Goal: Information Seeking & Learning: Learn about a topic

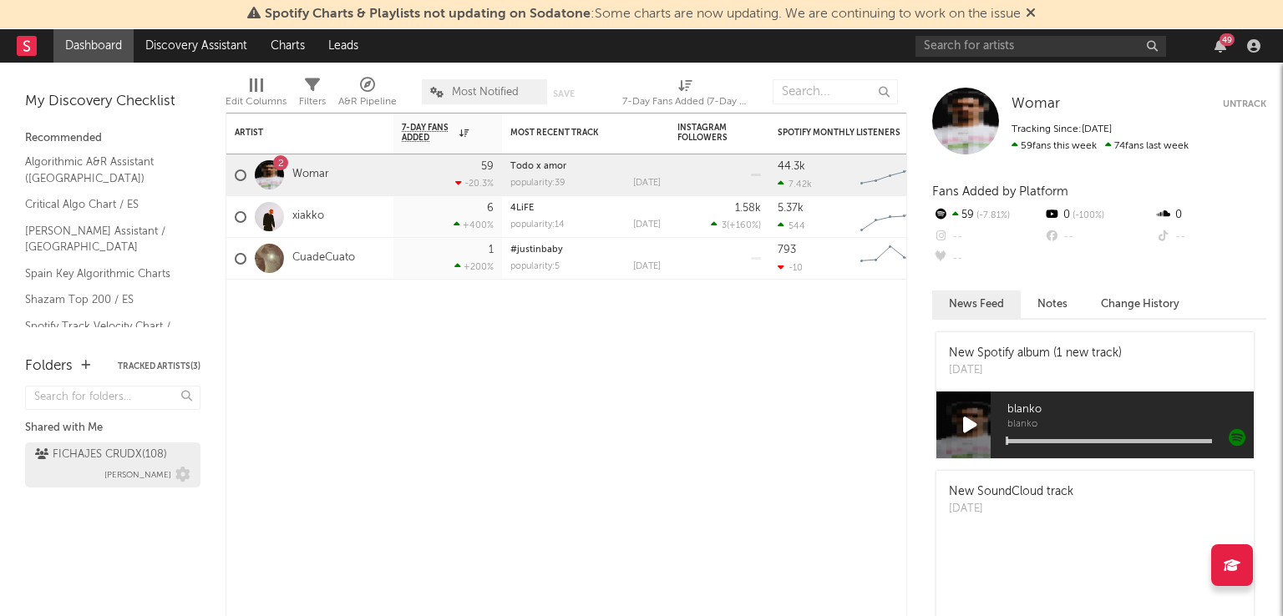
click at [104, 455] on div "FICHAJES CRUDX ( 108 )" at bounding box center [101, 455] width 132 height 20
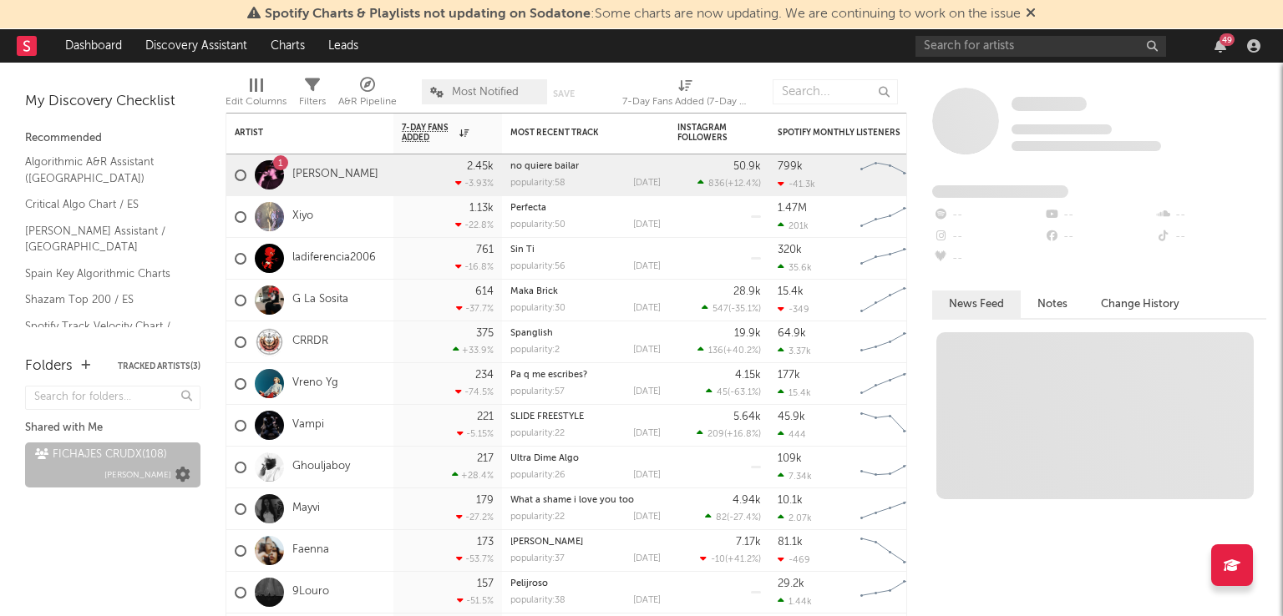
click at [184, 478] on icon at bounding box center [182, 475] width 15 height 15
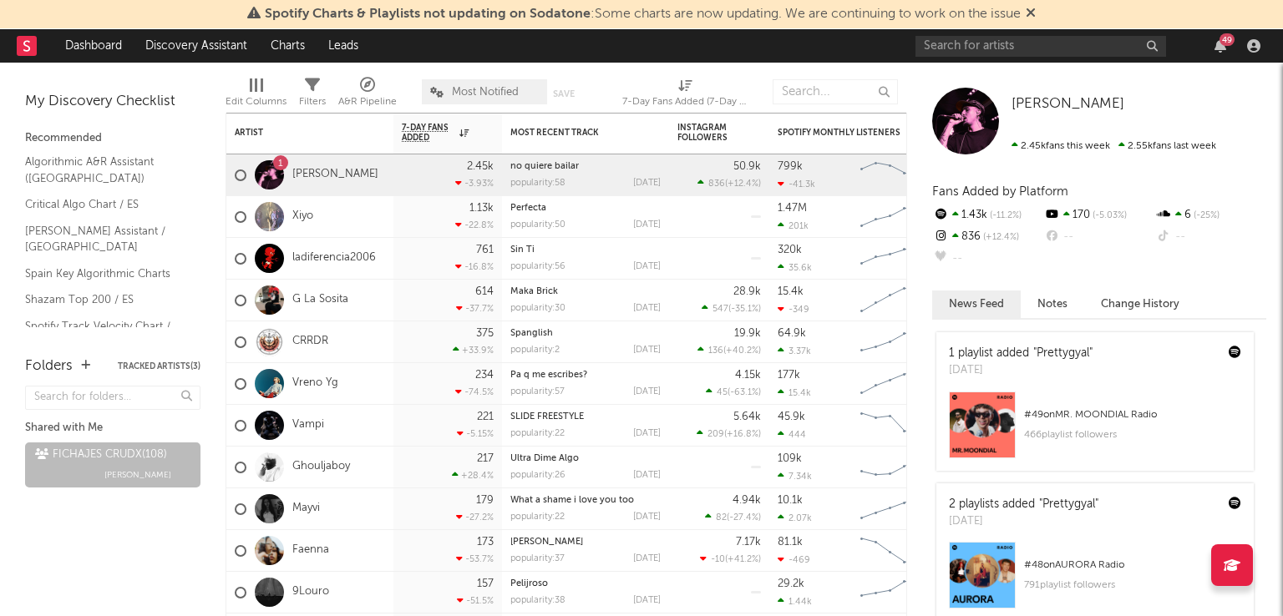
click at [89, 418] on div "Shared with Me" at bounding box center [112, 428] width 175 height 20
click at [91, 170] on link "Algorithmic A&R Assistant (Spain)" at bounding box center [104, 170] width 159 height 34
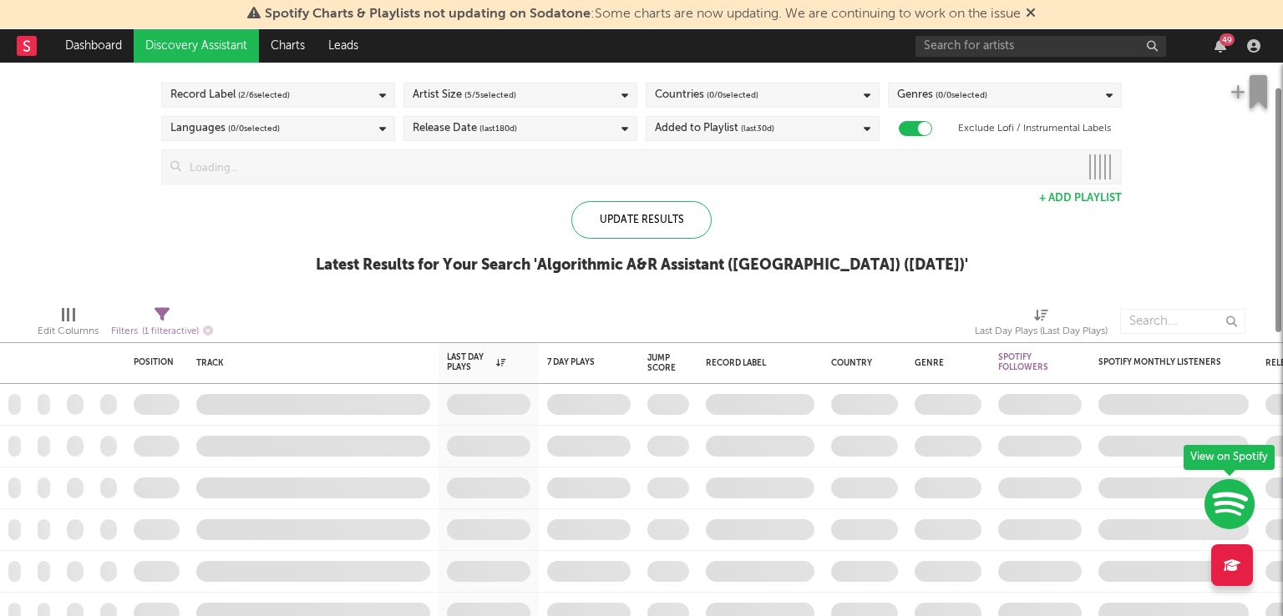
checkbox input "true"
